Goal: Find specific page/section: Find specific page/section

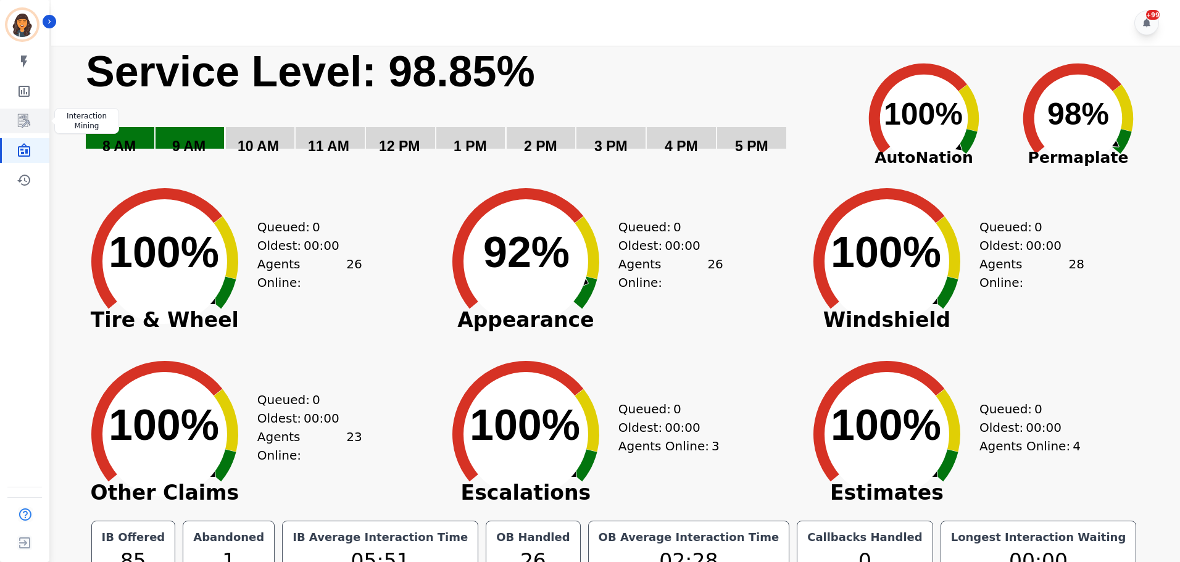
drag, startPoint x: 29, startPoint y: 118, endPoint x: 20, endPoint y: 126, distance: 12.2
click at [29, 118] on icon "Sidebar" at bounding box center [24, 121] width 15 height 15
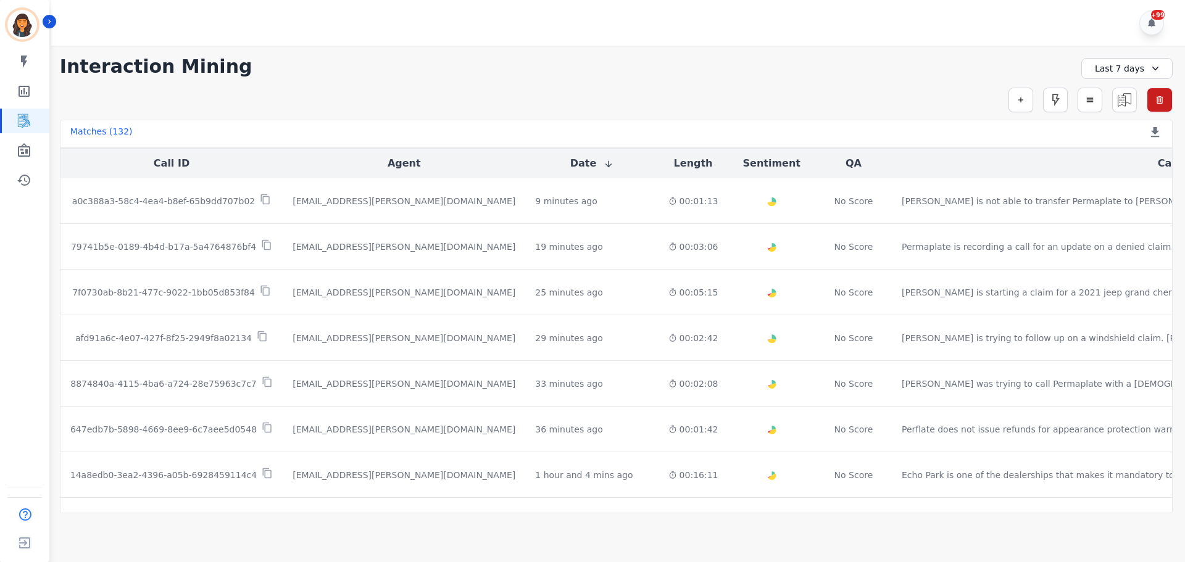
click at [1096, 74] on div "Last 7 days" at bounding box center [1126, 68] width 91 height 21
click at [1117, 114] on li "[DATE]" at bounding box center [1135, 111] width 62 height 12
click at [1123, 65] on div "[DATE]" at bounding box center [1126, 68] width 91 height 21
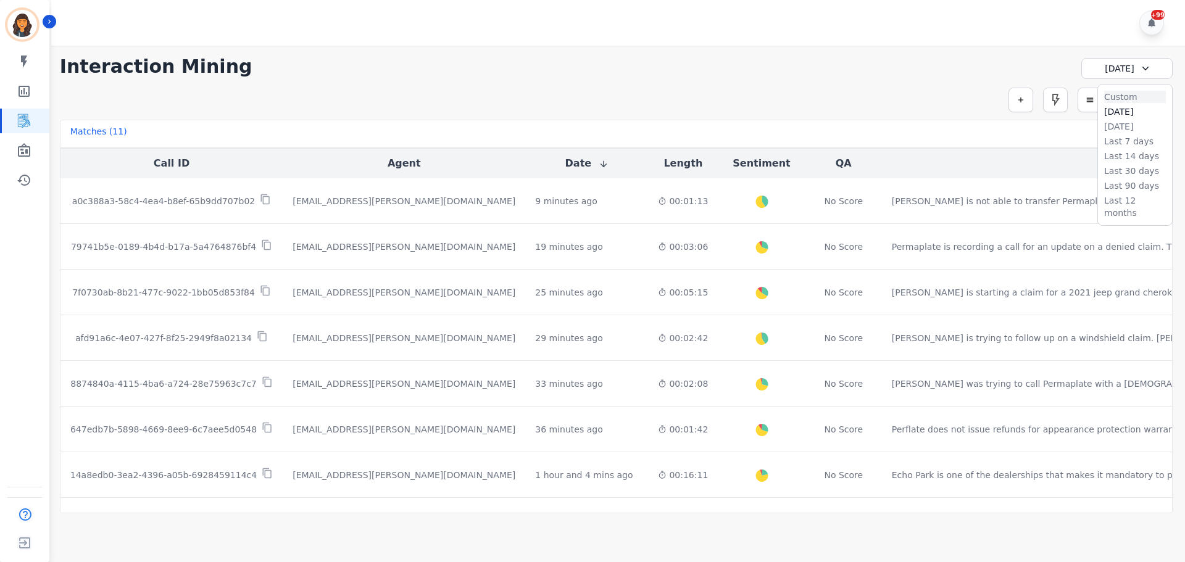
click at [1123, 99] on li "Custom" at bounding box center [1135, 97] width 62 height 12
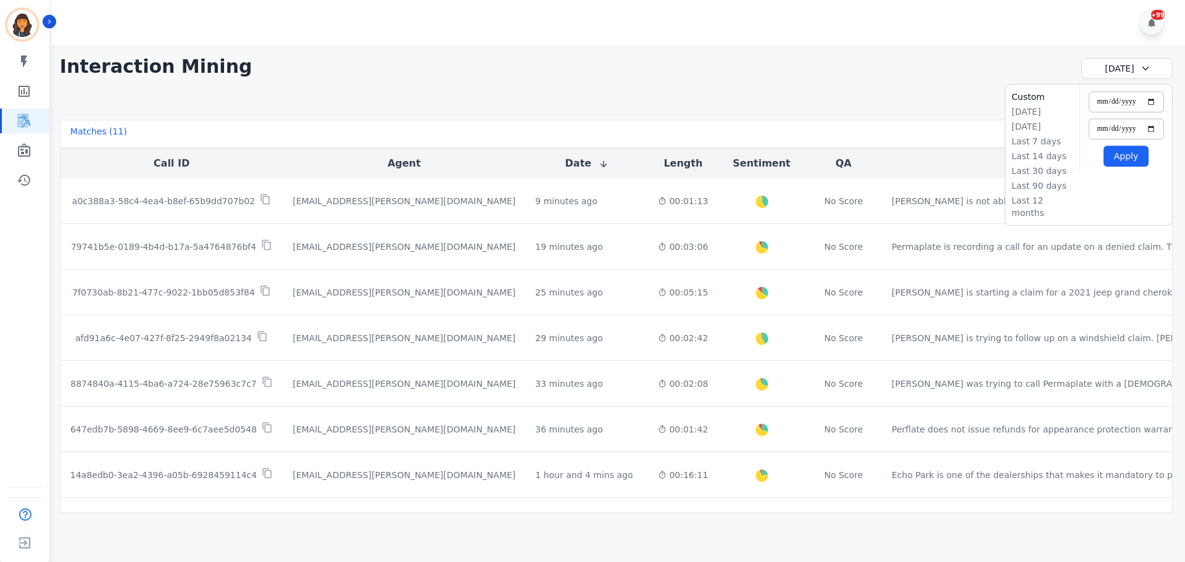
click at [1139, 72] on icon at bounding box center [1145, 68] width 12 height 12
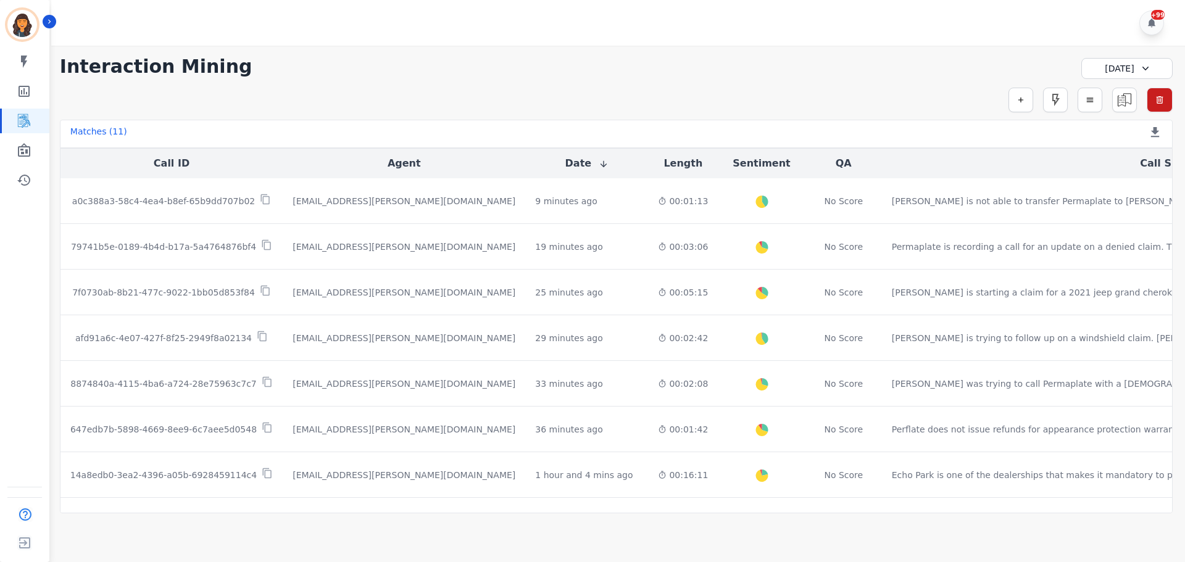
click at [1135, 63] on div "[DATE]" at bounding box center [1126, 68] width 91 height 21
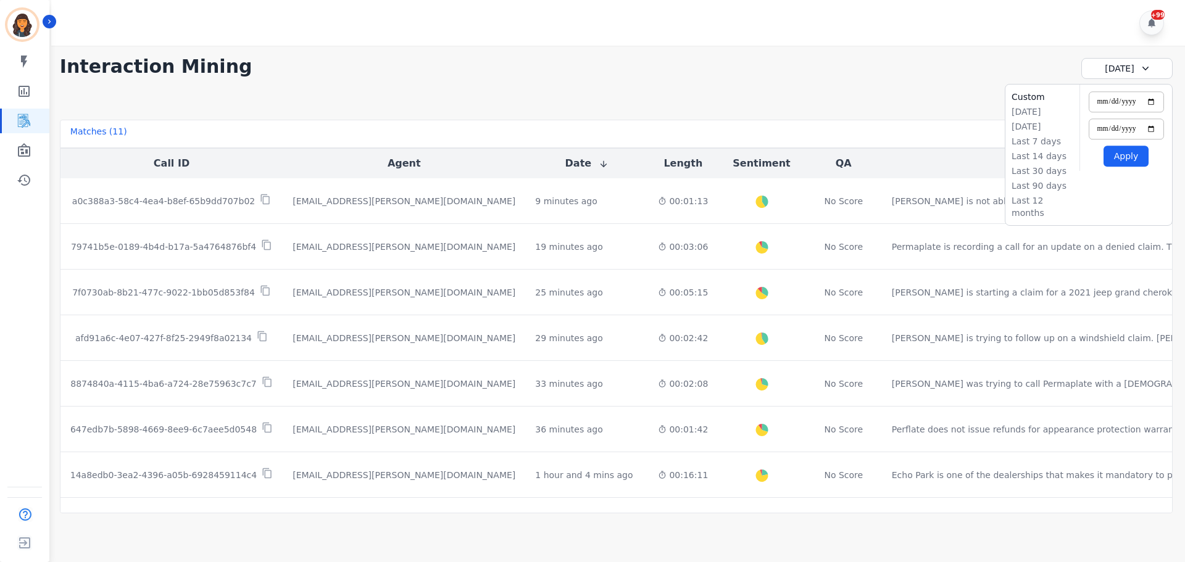
click at [1141, 72] on icon at bounding box center [1145, 68] width 12 height 12
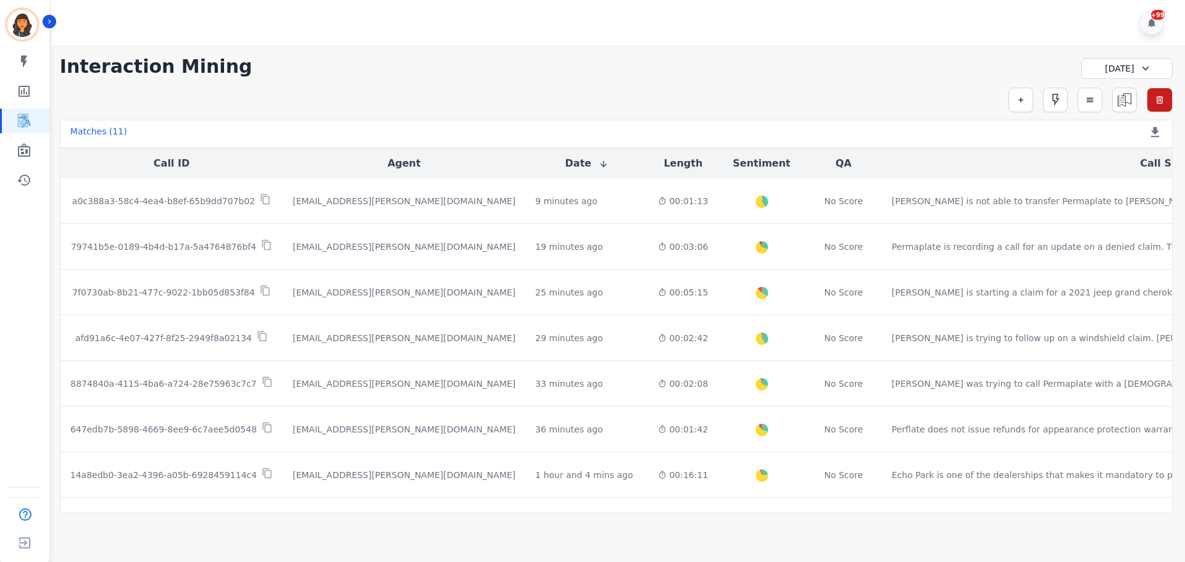
click at [1141, 72] on icon at bounding box center [1145, 68] width 12 height 12
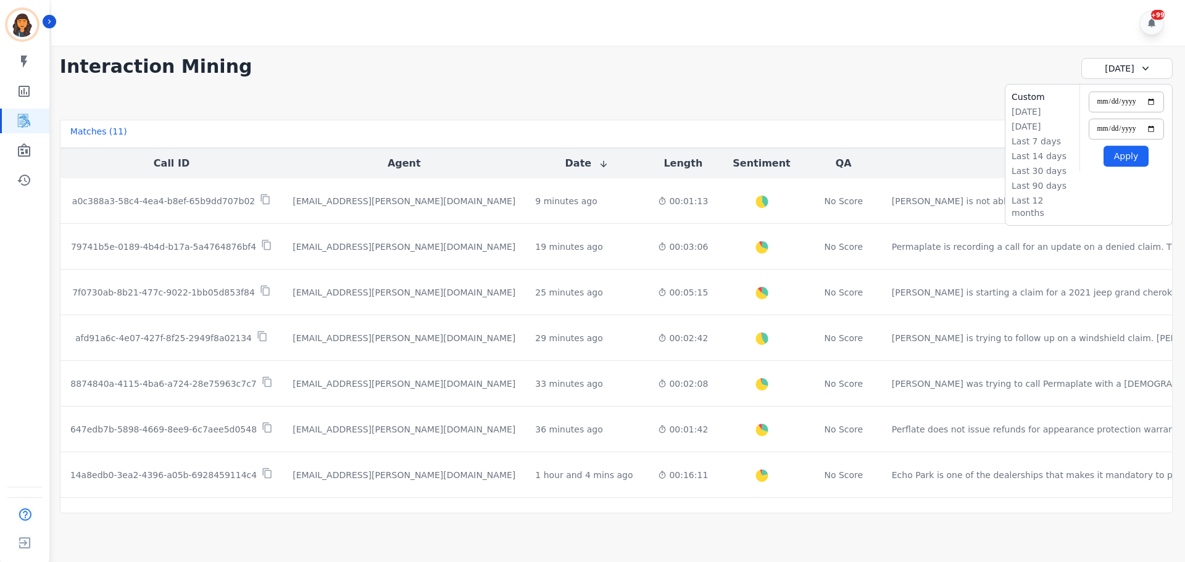
click at [1129, 162] on button "Apply" at bounding box center [1125, 156] width 45 height 21
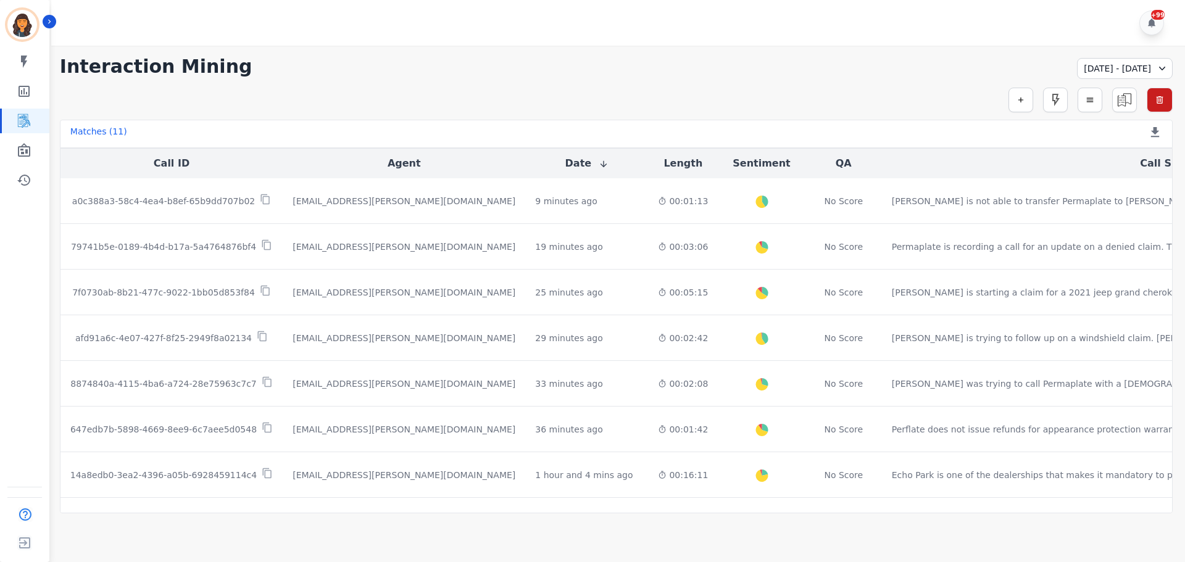
click at [1137, 75] on div "[DATE] - [DATE]" at bounding box center [1125, 68] width 96 height 21
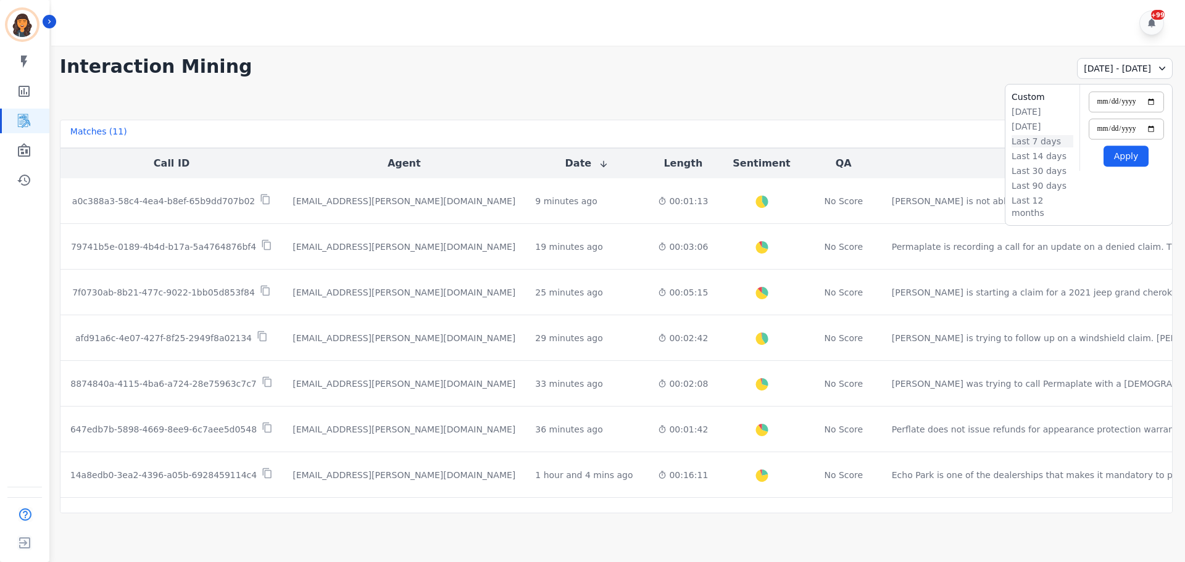
click at [1051, 143] on li "Last 7 days" at bounding box center [1042, 141] width 62 height 12
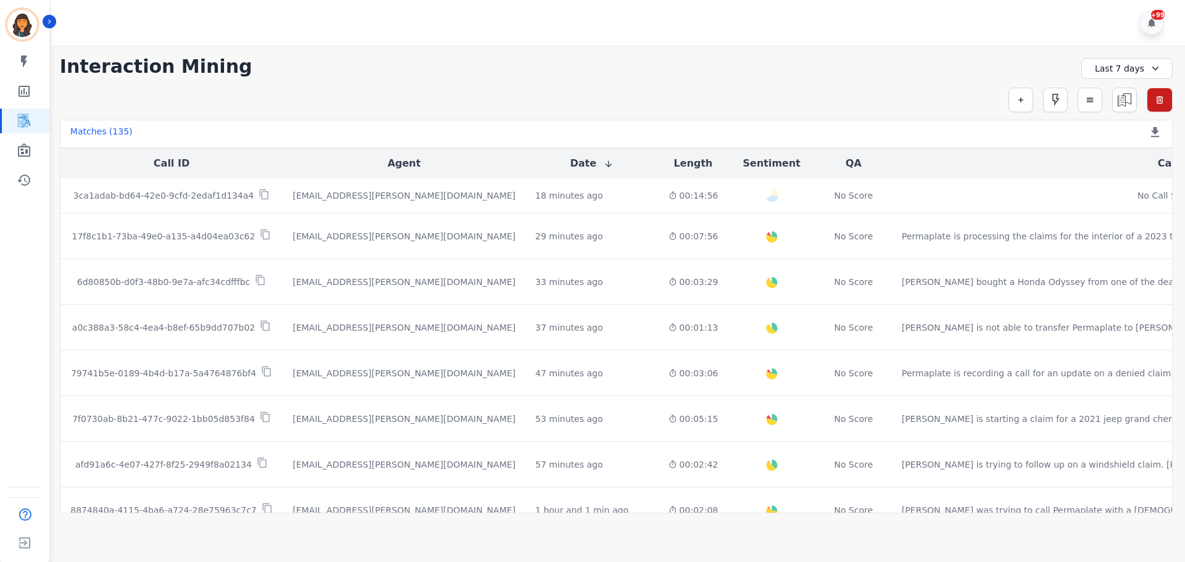
click at [1140, 73] on div "Last 7 days" at bounding box center [1126, 68] width 91 height 21
click at [1119, 113] on li "[DATE]" at bounding box center [1135, 111] width 62 height 12
